Goal: Task Accomplishment & Management: Manage account settings

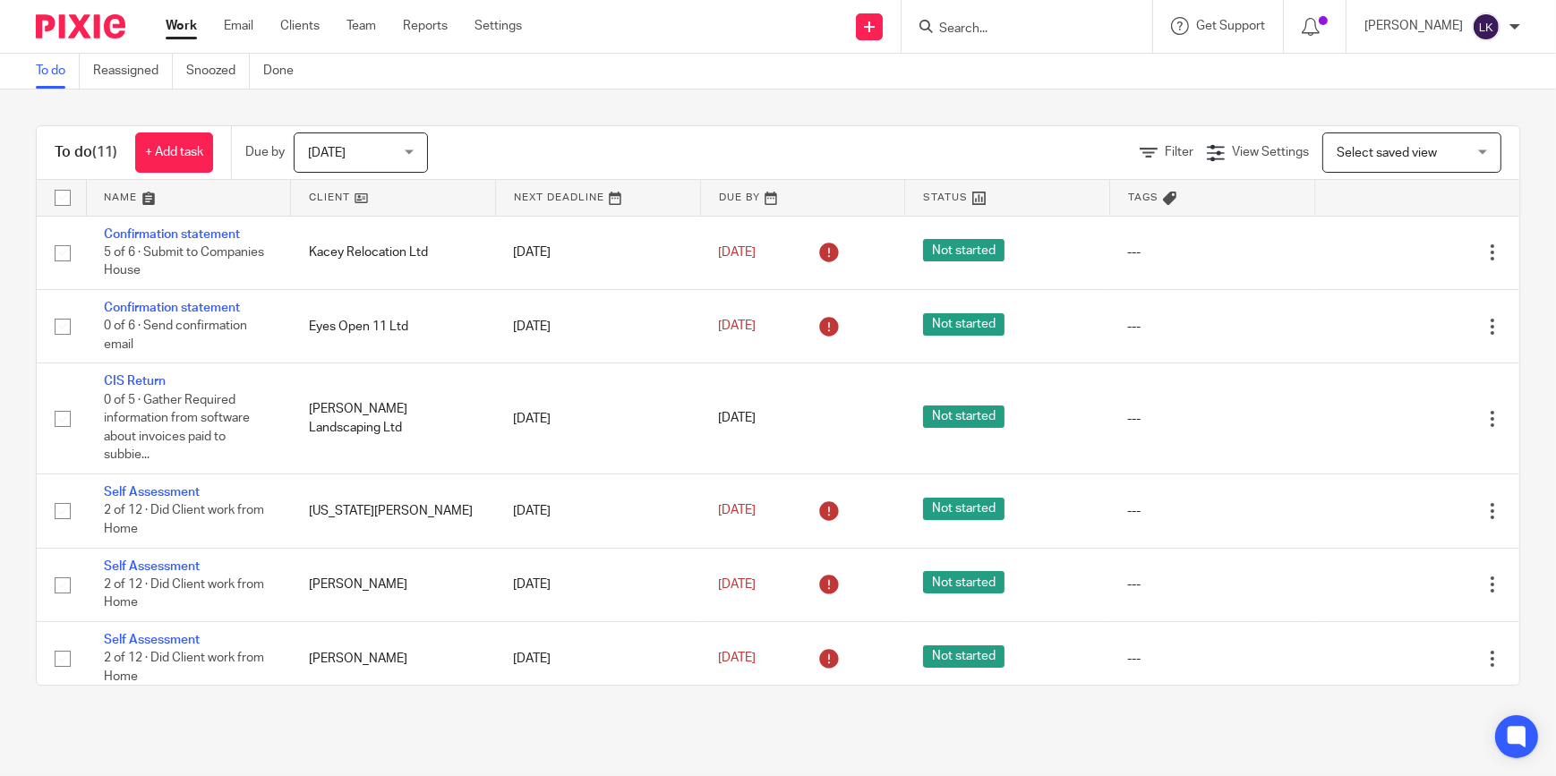
click at [381, 150] on span "[DATE]" at bounding box center [355, 152] width 95 height 38
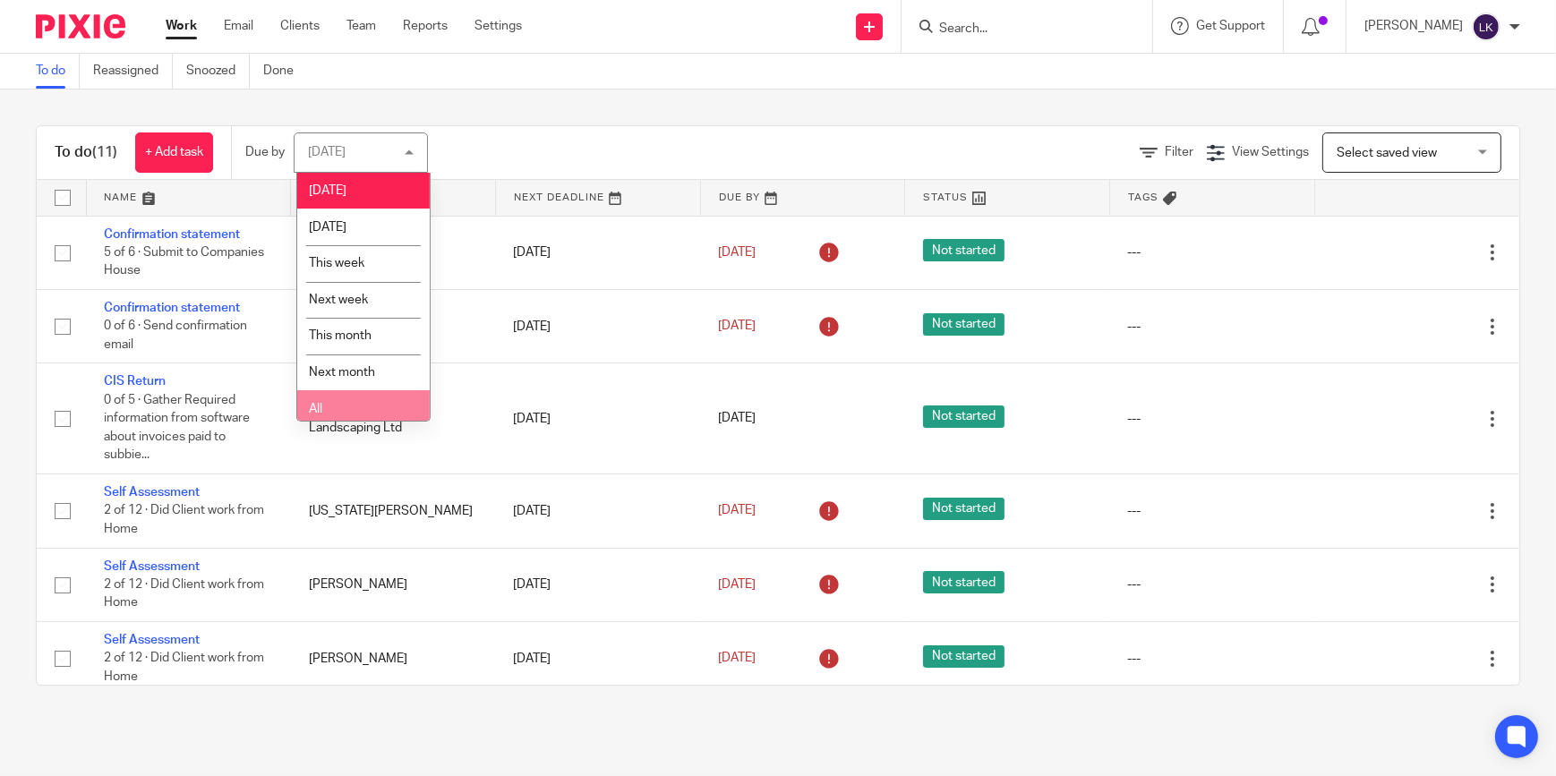
click at [364, 408] on li "All" at bounding box center [363, 408] width 133 height 37
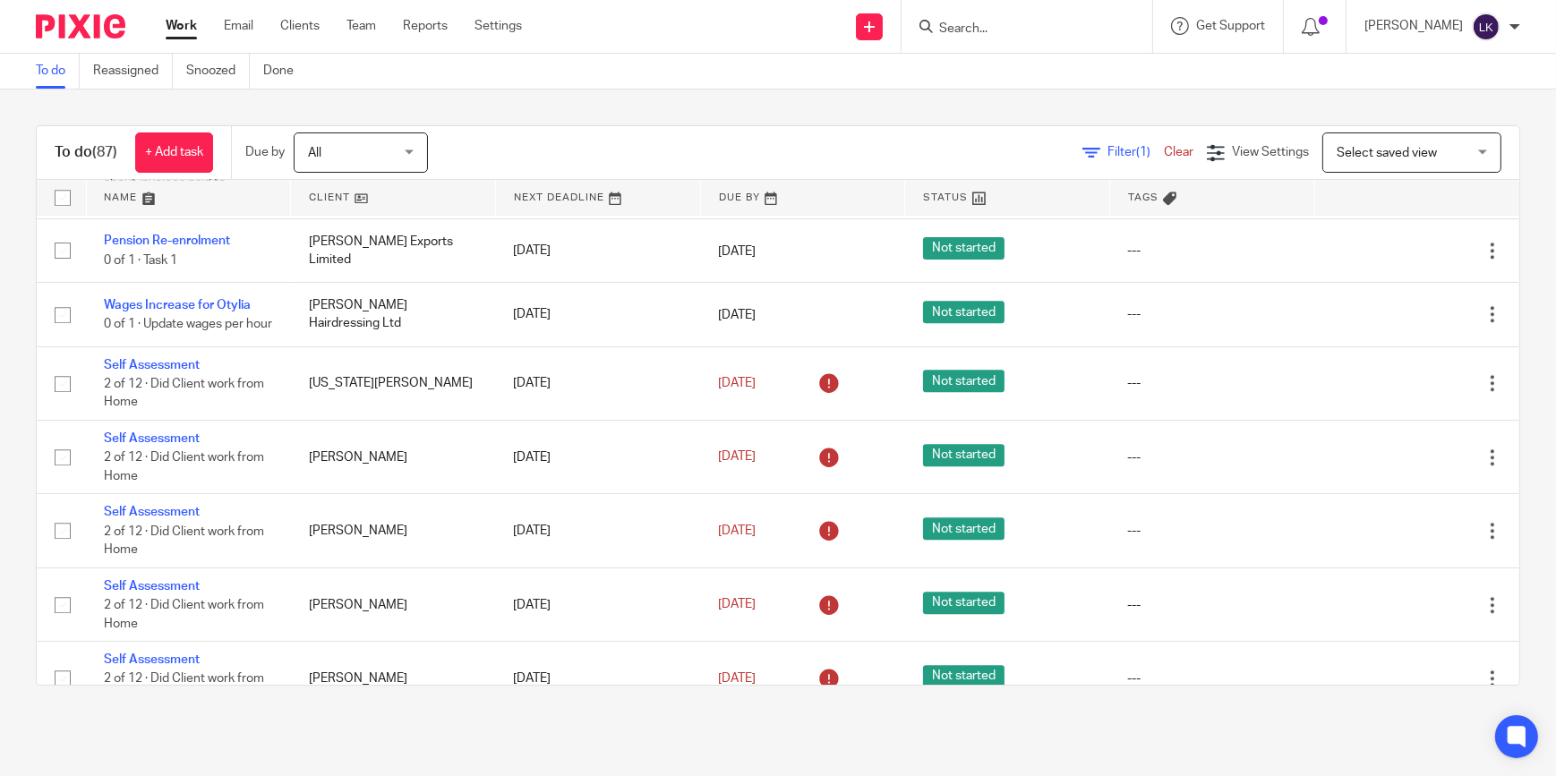
scroll to position [6464, 0]
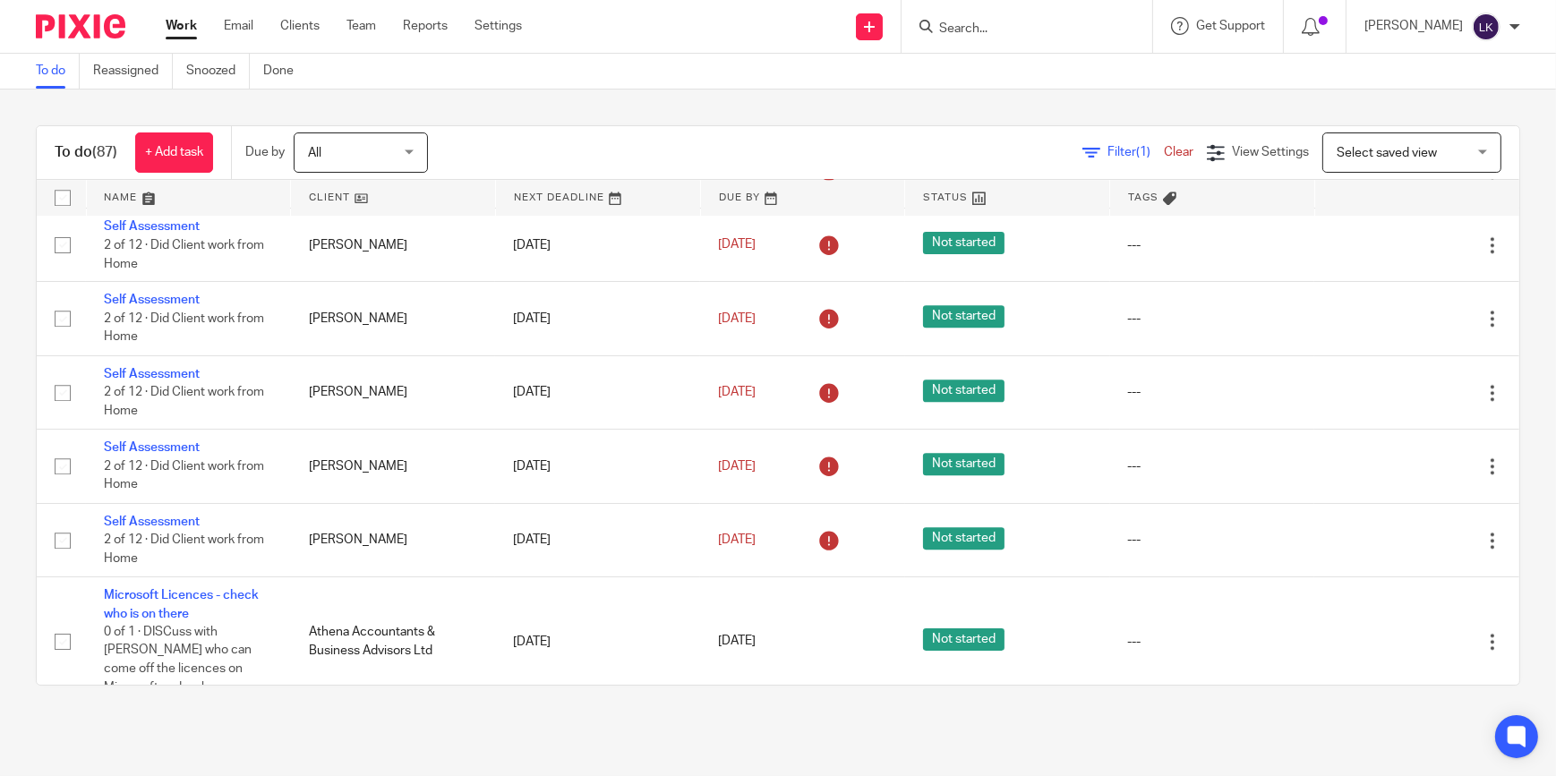
click at [171, 21] on link "Work" at bounding box center [181, 26] width 31 height 18
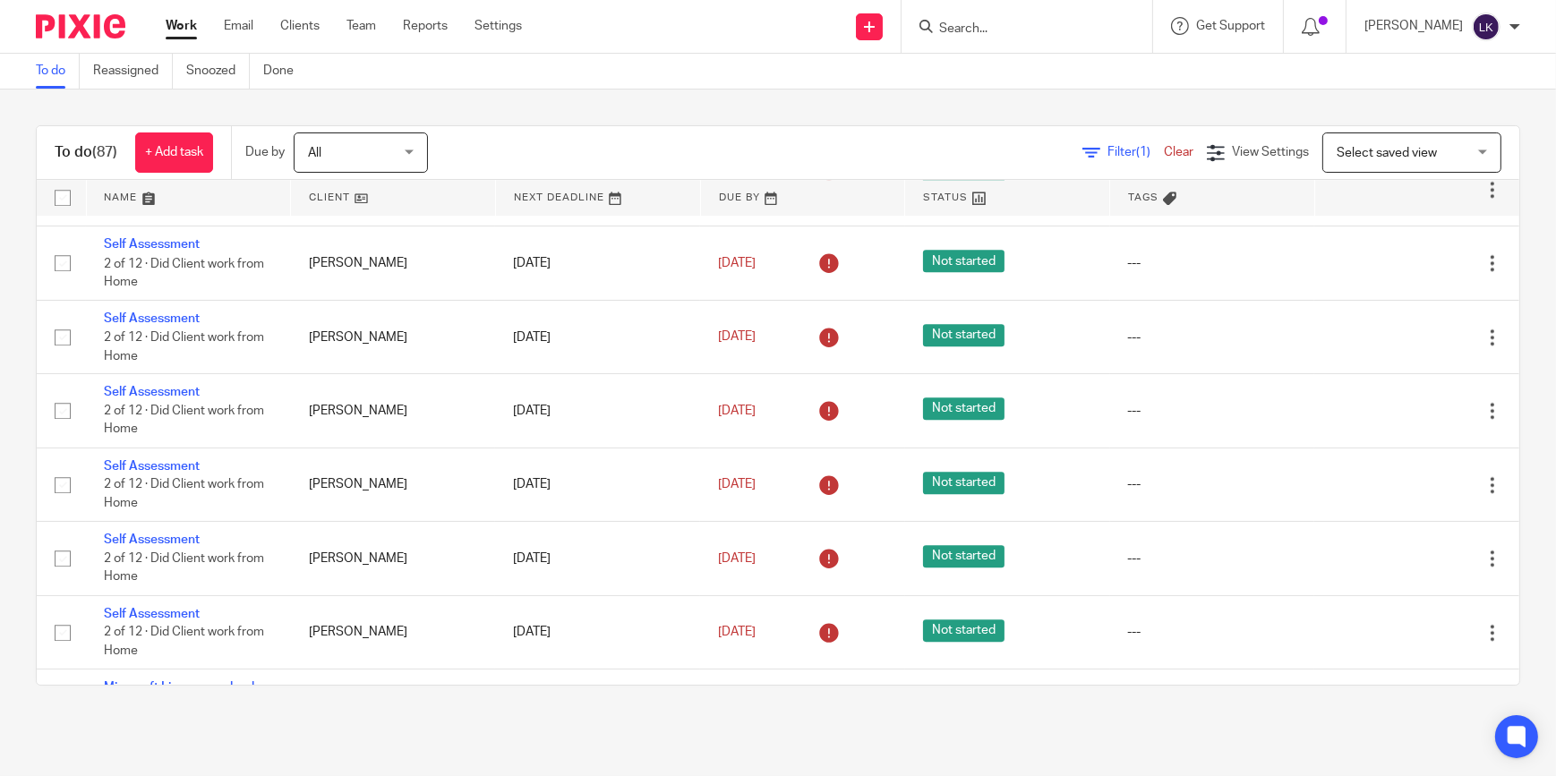
scroll to position [6464, 0]
